Goal: Find specific page/section: Find specific page/section

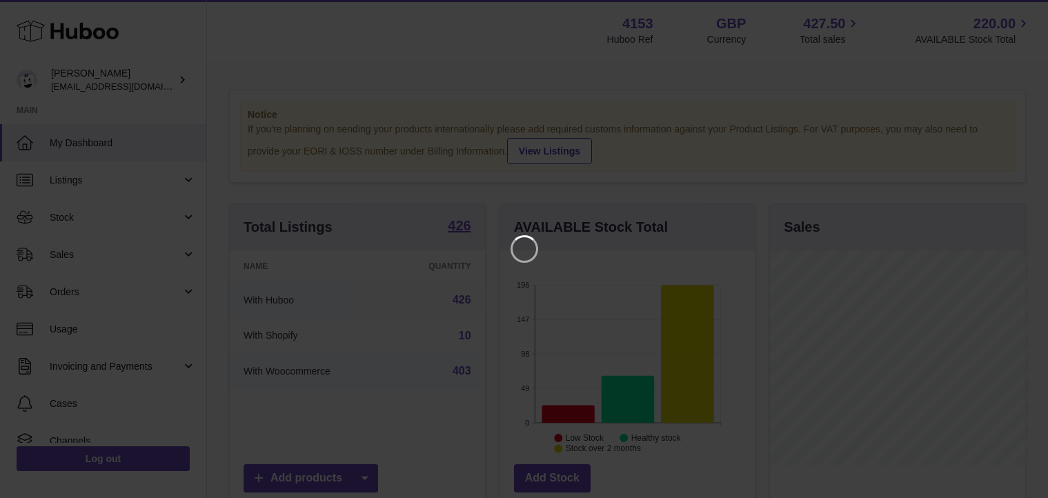
scroll to position [215, 259]
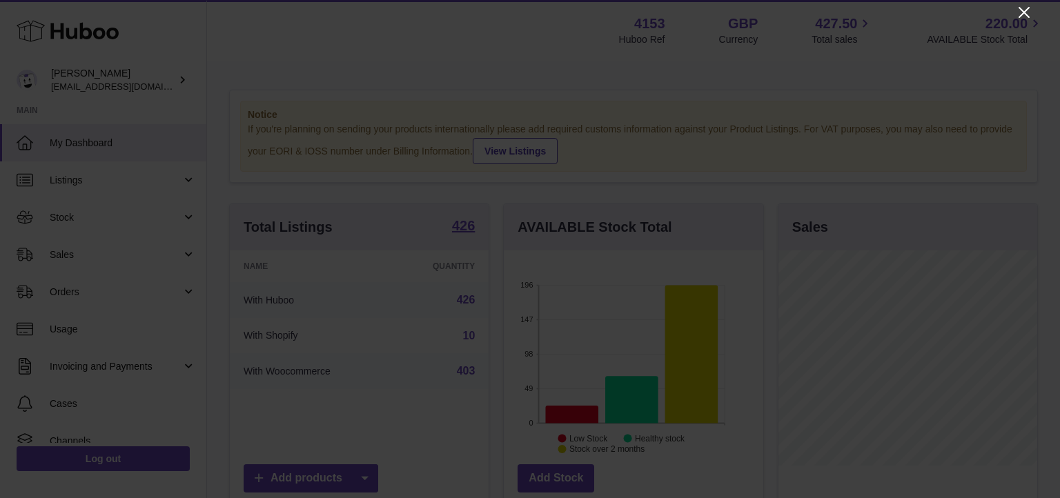
click at [1026, 12] on icon "Close" at bounding box center [1024, 12] width 17 height 17
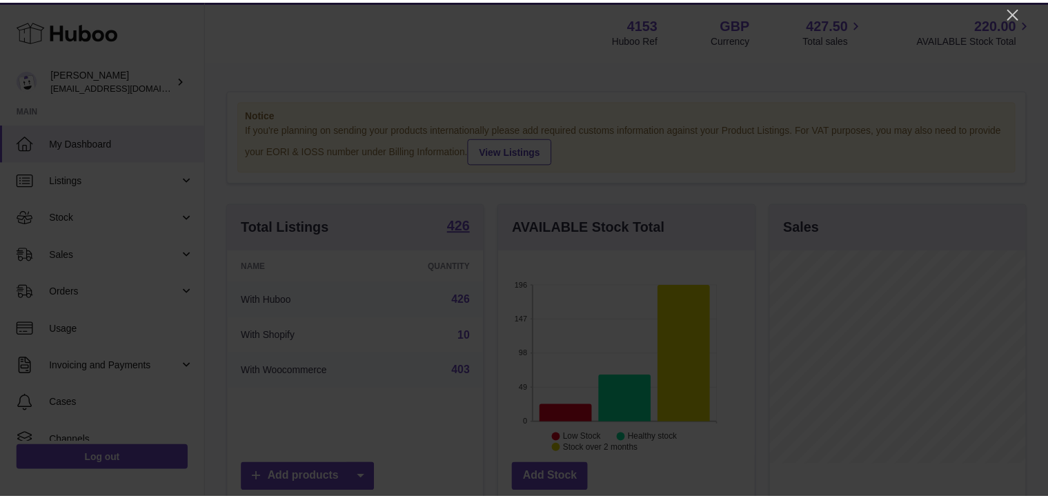
scroll to position [689924, 689884]
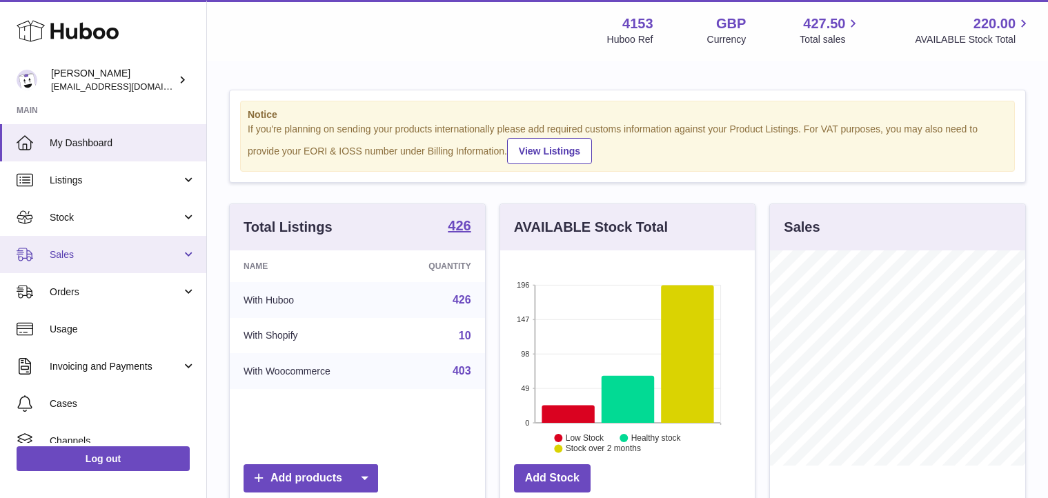
click at [103, 257] on span "Sales" at bounding box center [116, 254] width 132 height 13
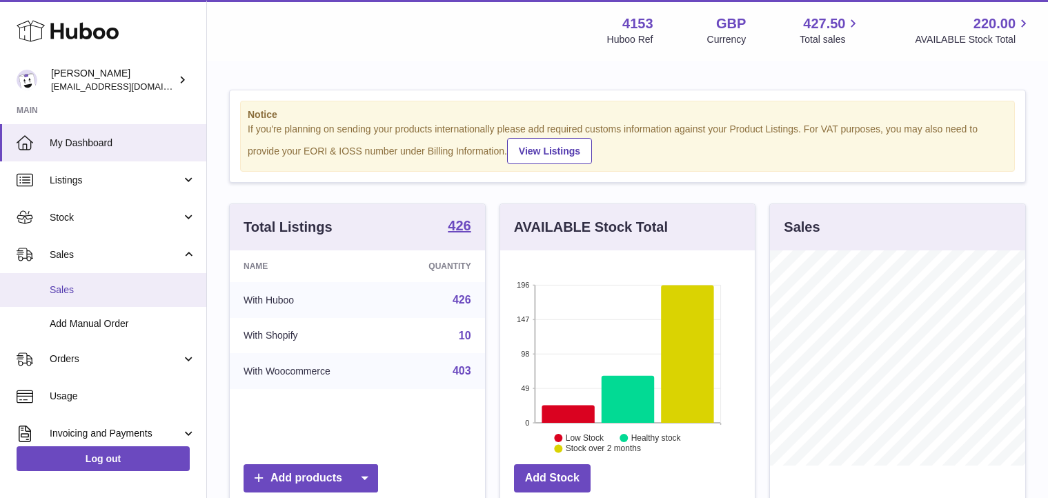
click at [77, 289] on span "Sales" at bounding box center [123, 290] width 146 height 13
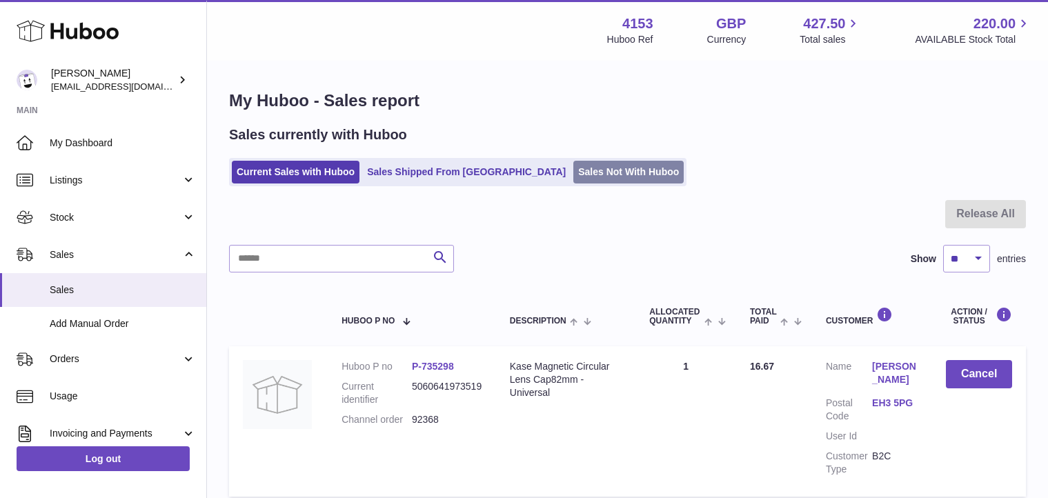
click at [574, 180] on link "Sales Not With Huboo" at bounding box center [629, 172] width 110 height 23
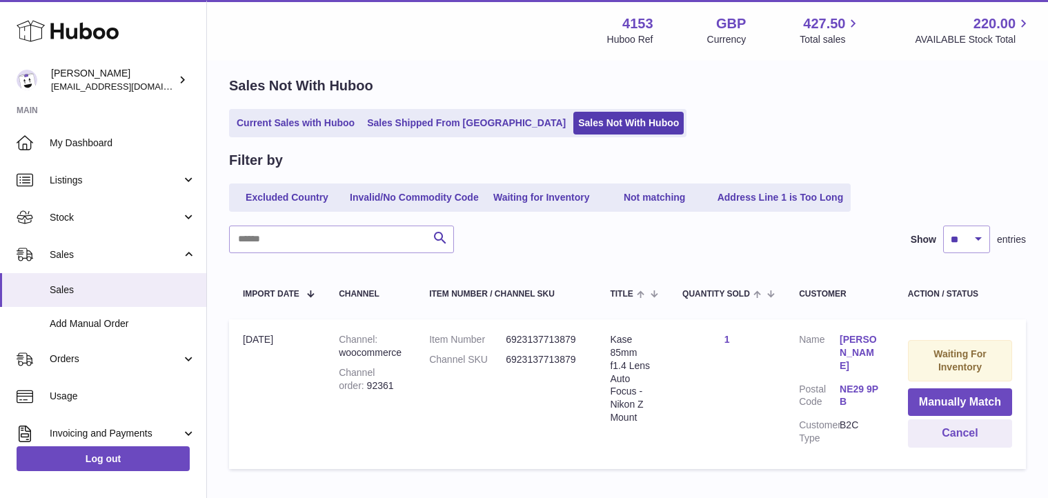
scroll to position [128, 0]
